Goal: Entertainment & Leisure: Consume media (video, audio)

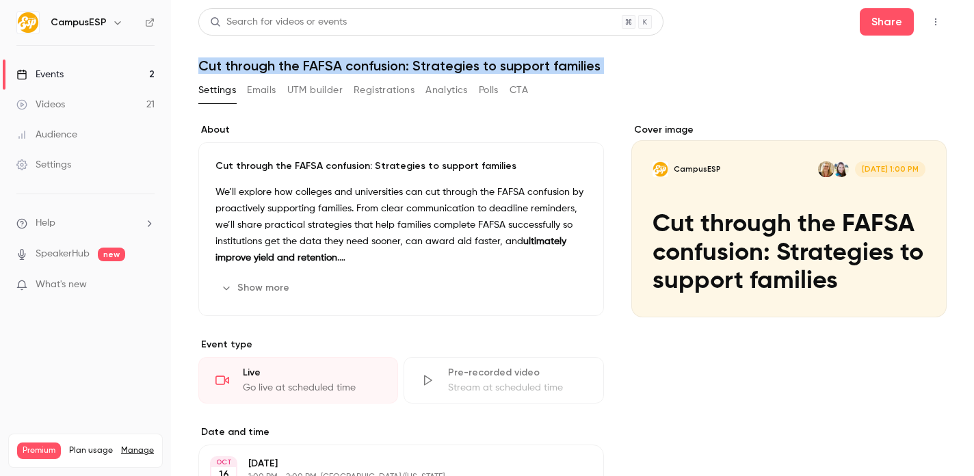
click at [100, 102] on link "Videos 21" at bounding box center [85, 105] width 171 height 30
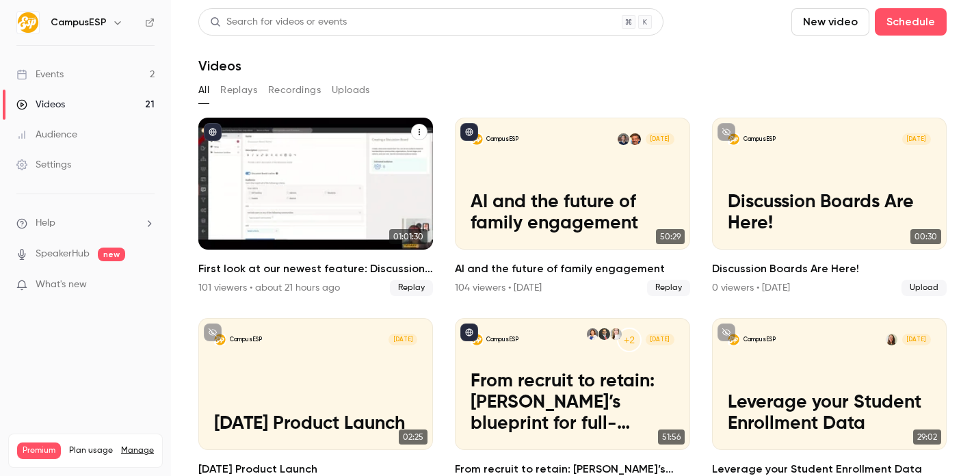
click at [341, 186] on p "First look at our newest feature: Discussion Boards!" at bounding box center [315, 202] width 203 height 64
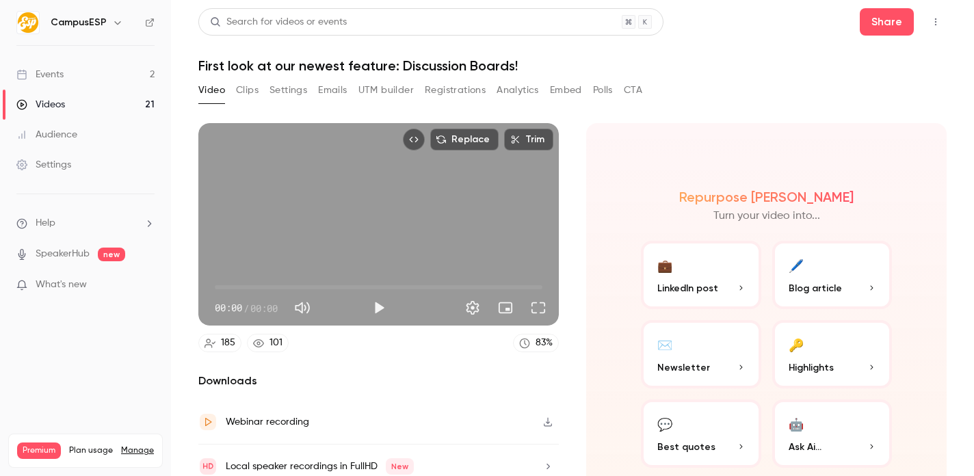
click at [355, 68] on h1 "First look at our newest feature: Discussion Boards!" at bounding box center [572, 65] width 748 height 16
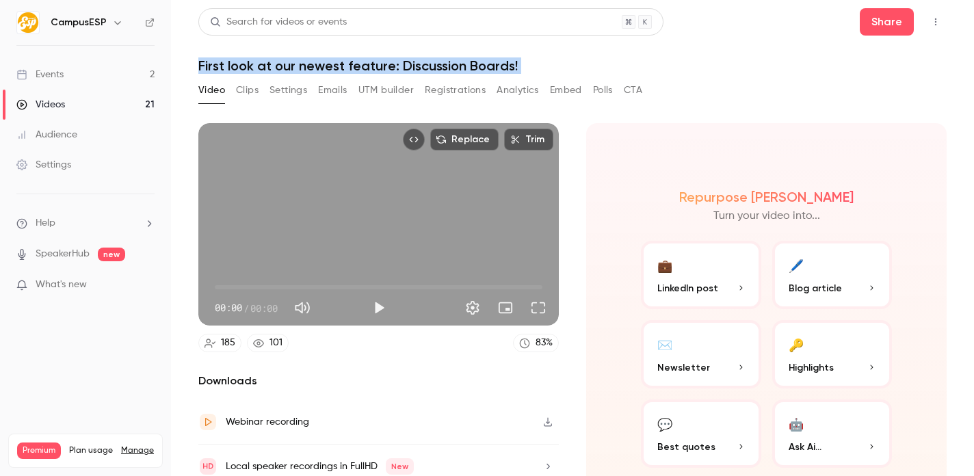
click at [355, 68] on h1 "First look at our newest feature: Discussion Boards!" at bounding box center [572, 65] width 748 height 16
copy div "First look at our newest feature: Discussion Boards! Video Clips Settings Email…"
click at [542, 309] on button "Full screen" at bounding box center [538, 307] width 27 height 27
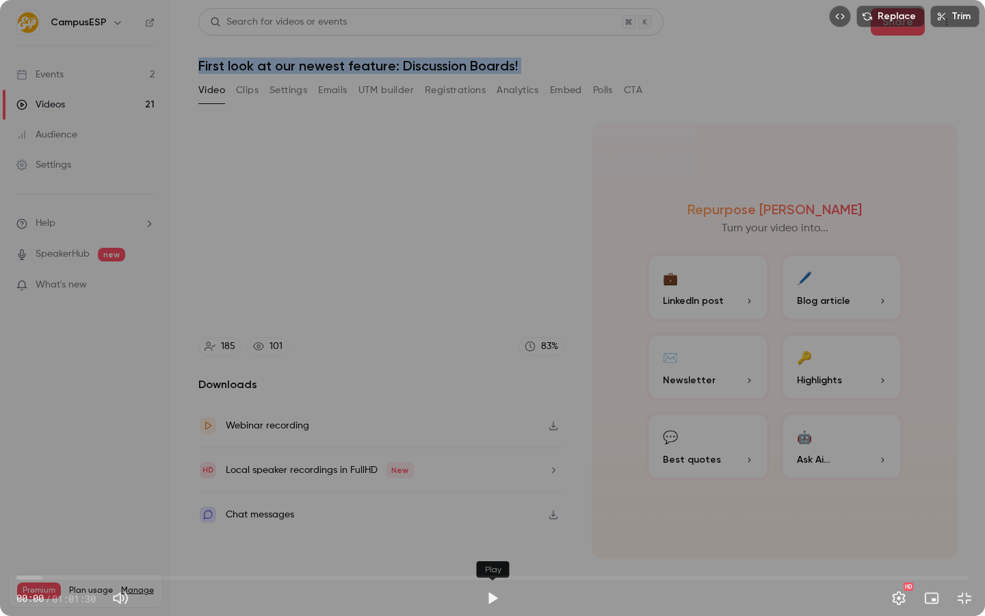
click at [494, 475] on button "Play" at bounding box center [492, 597] width 27 height 27
type input "***"
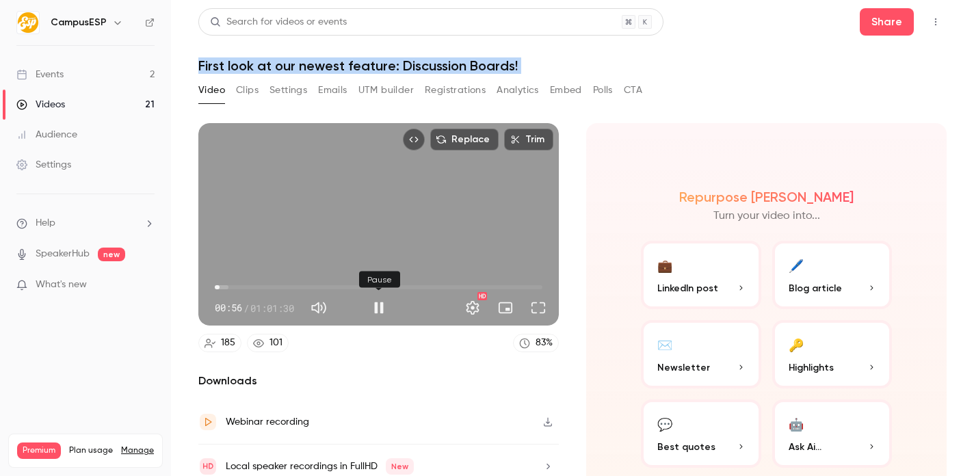
click at [378, 306] on button "Pause" at bounding box center [378, 307] width 27 height 27
type input "**"
click at [871, 23] on button "Share" at bounding box center [887, 21] width 54 height 27
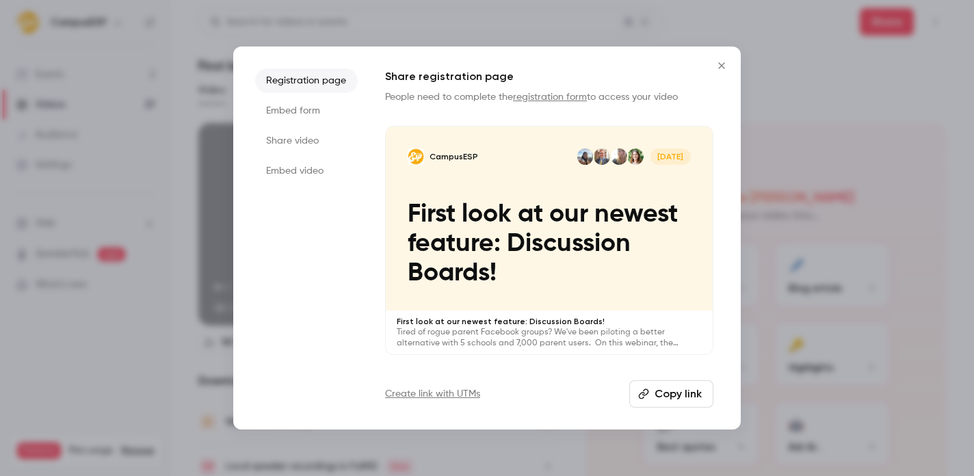
click at [314, 140] on li "Share video" at bounding box center [306, 141] width 103 height 25
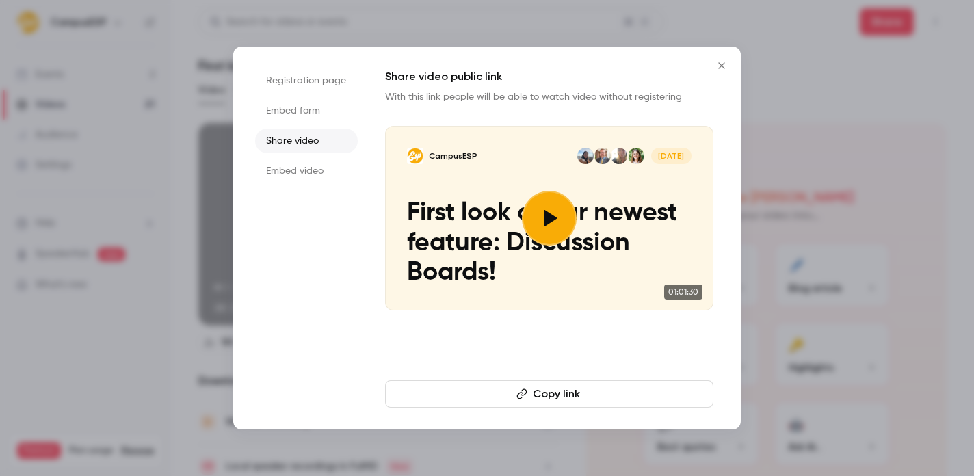
click at [547, 397] on button "Copy link" at bounding box center [549, 393] width 328 height 27
